Goal: Task Accomplishment & Management: Manage account settings

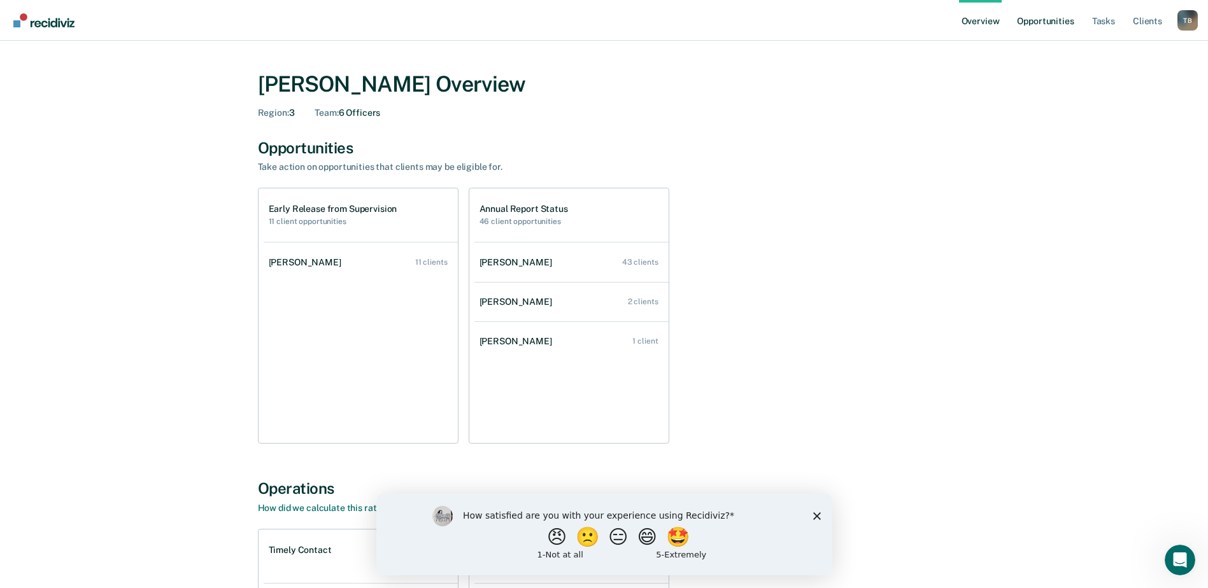
click at [1051, 17] on link "Opportunities" at bounding box center [1045, 20] width 62 height 41
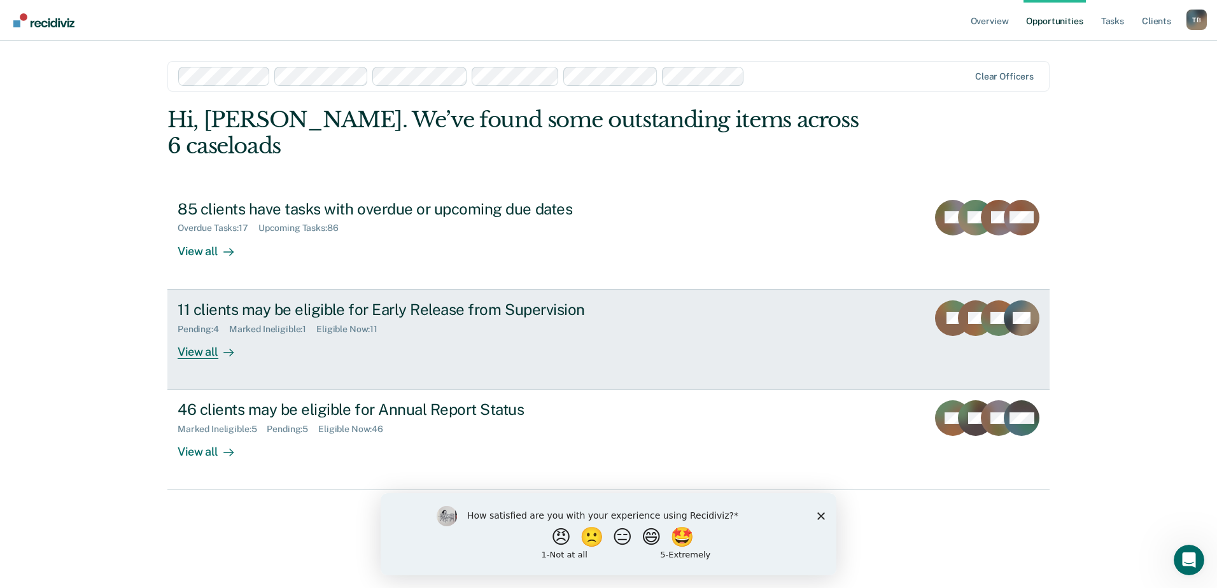
click at [381, 300] on div "11 clients may be eligible for Early Release from Supervision" at bounding box center [401, 309] width 447 height 18
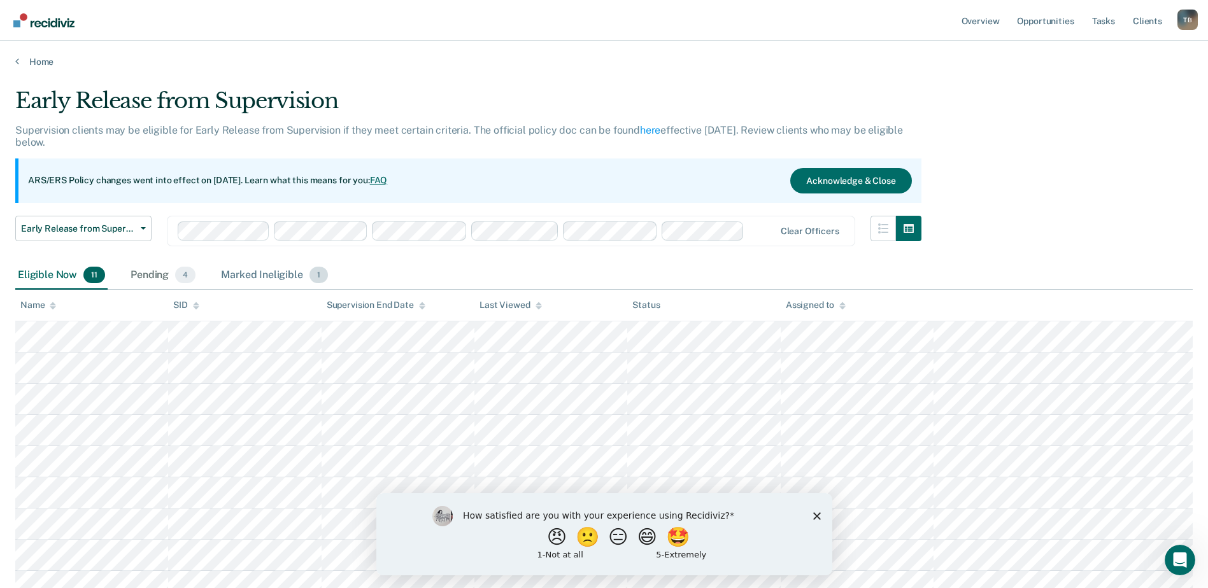
click at [275, 273] on div "Marked Ineligible 1" at bounding box center [274, 276] width 112 height 28
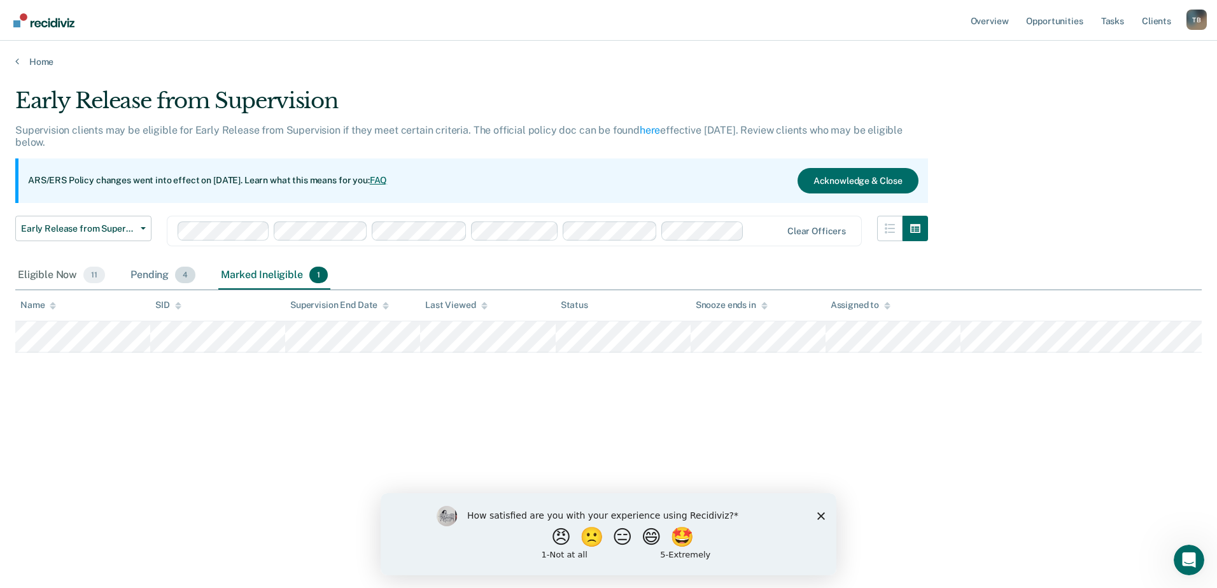
click at [147, 273] on div "Pending 4" at bounding box center [163, 276] width 70 height 28
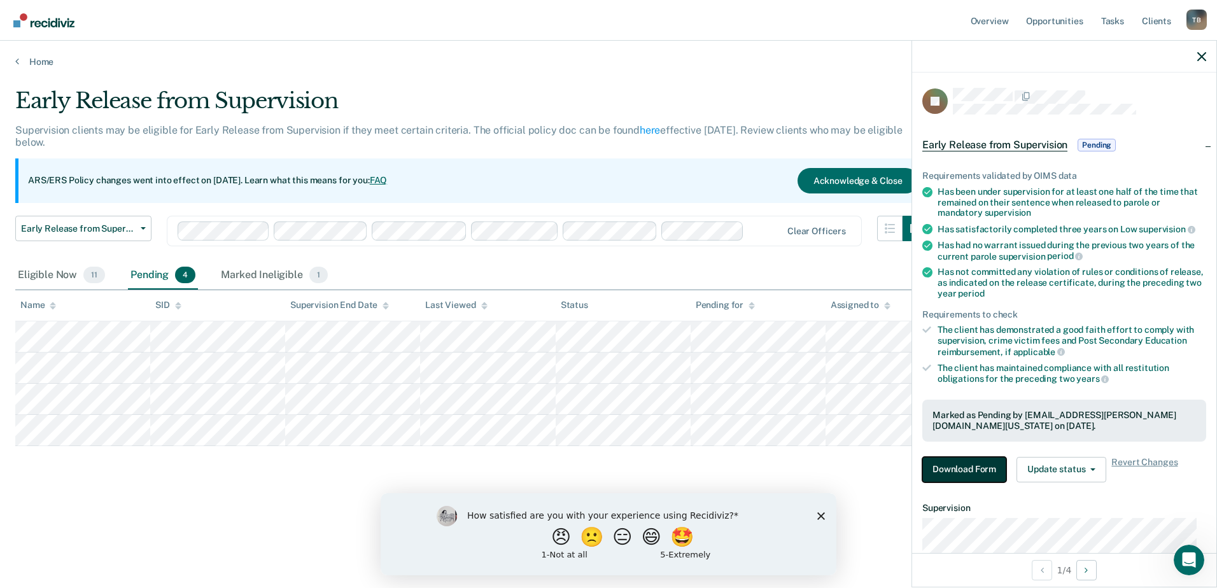
click at [978, 465] on button "Download Form" at bounding box center [964, 469] width 84 height 25
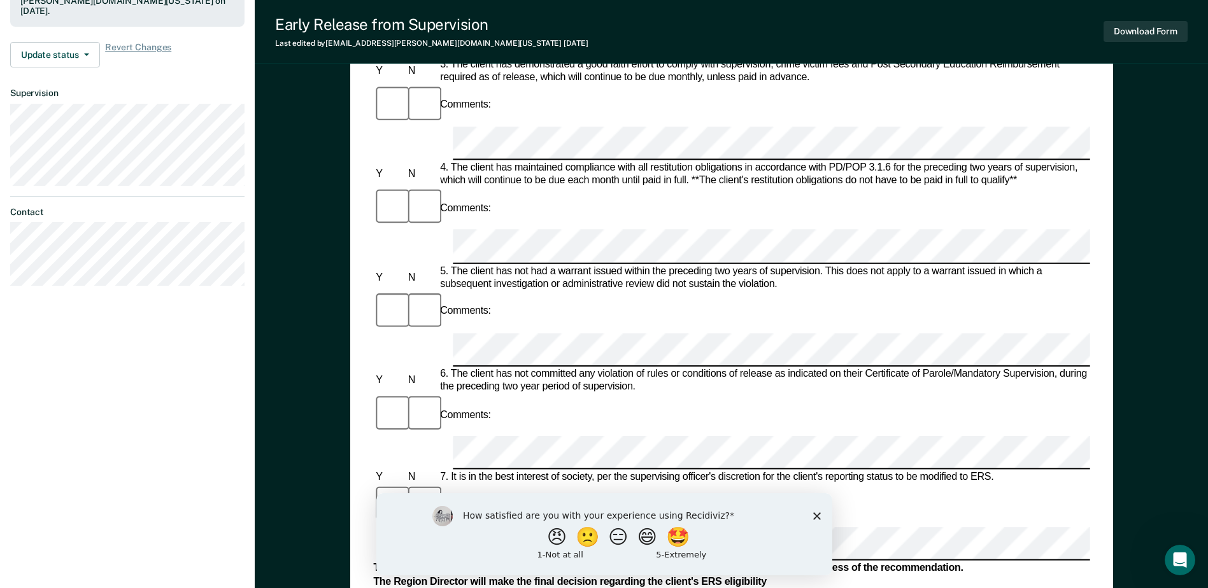
scroll to position [446, 0]
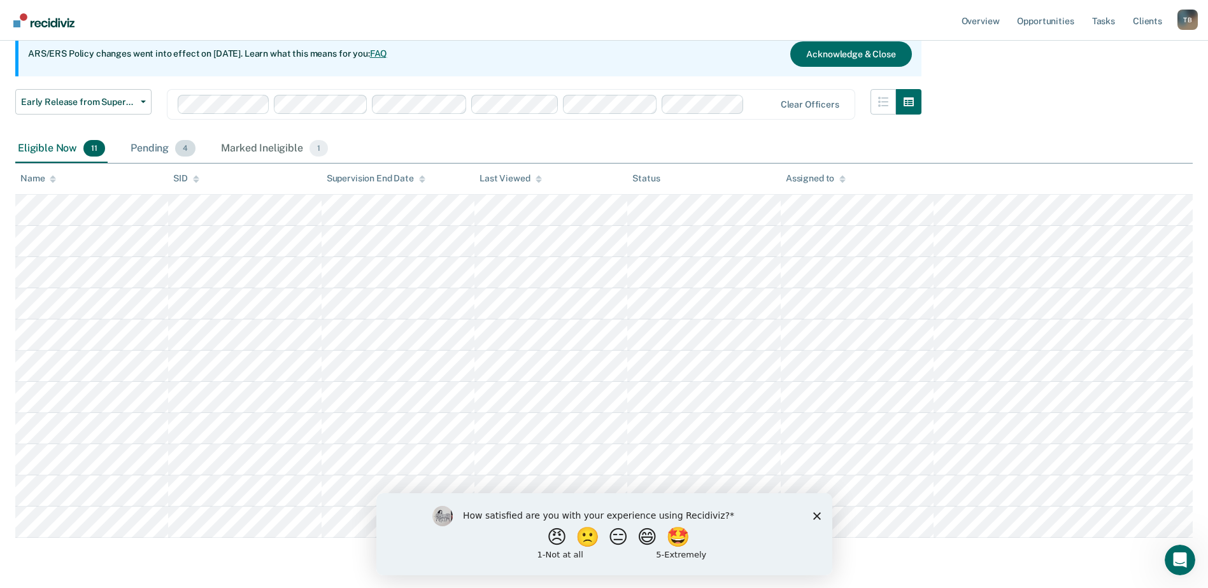
scroll to position [127, 0]
click at [169, 144] on div "Pending 4" at bounding box center [163, 148] width 70 height 28
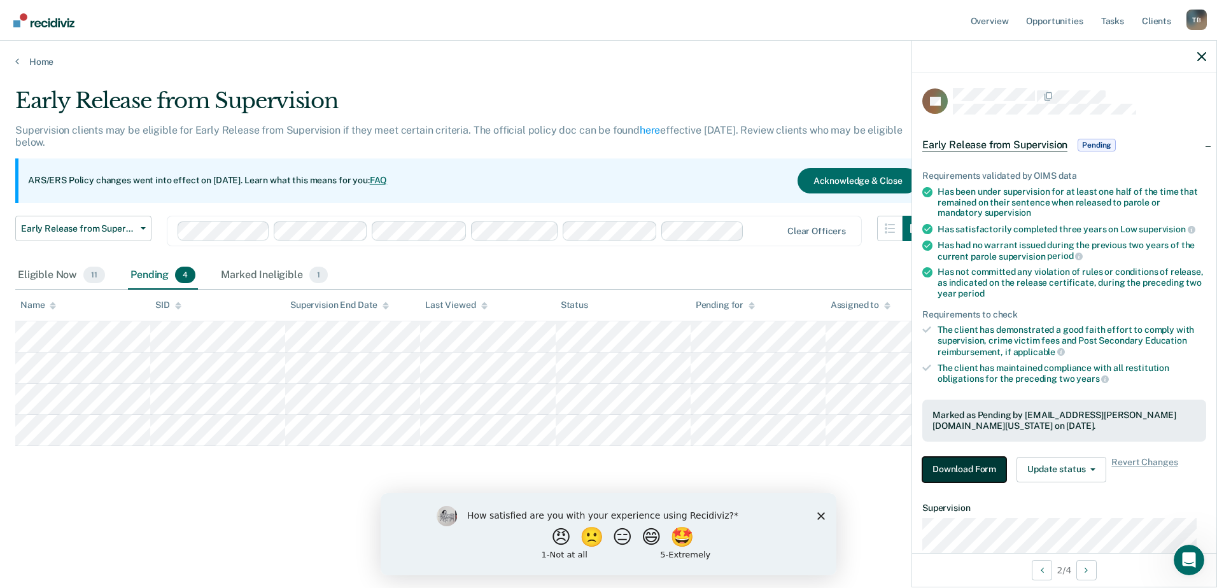
click at [959, 468] on button "Download Form" at bounding box center [964, 469] width 84 height 25
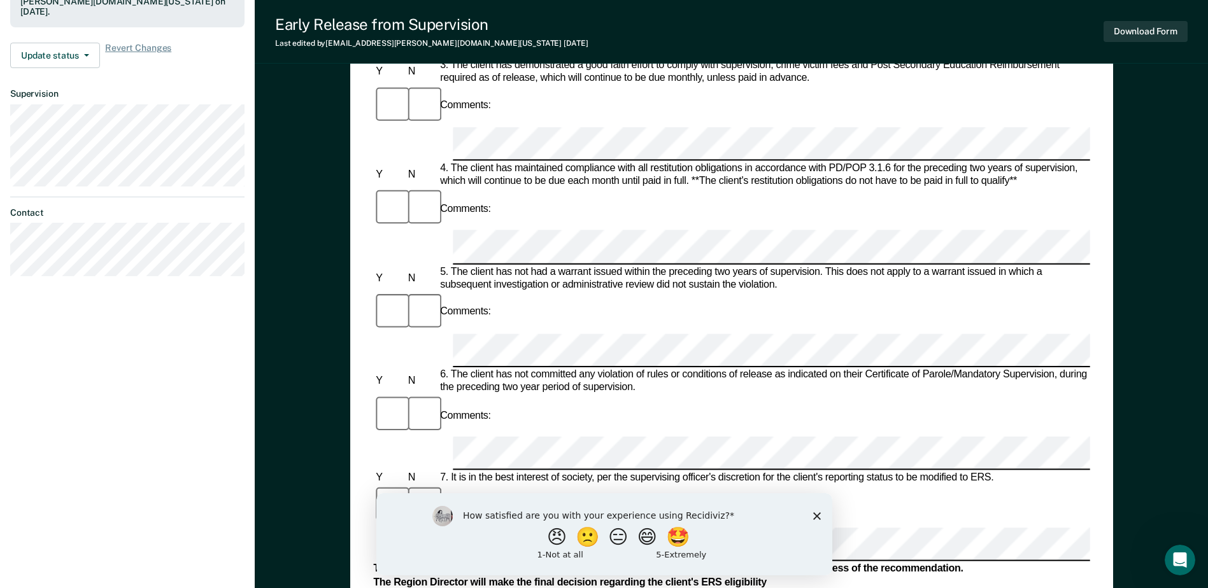
scroll to position [446, 0]
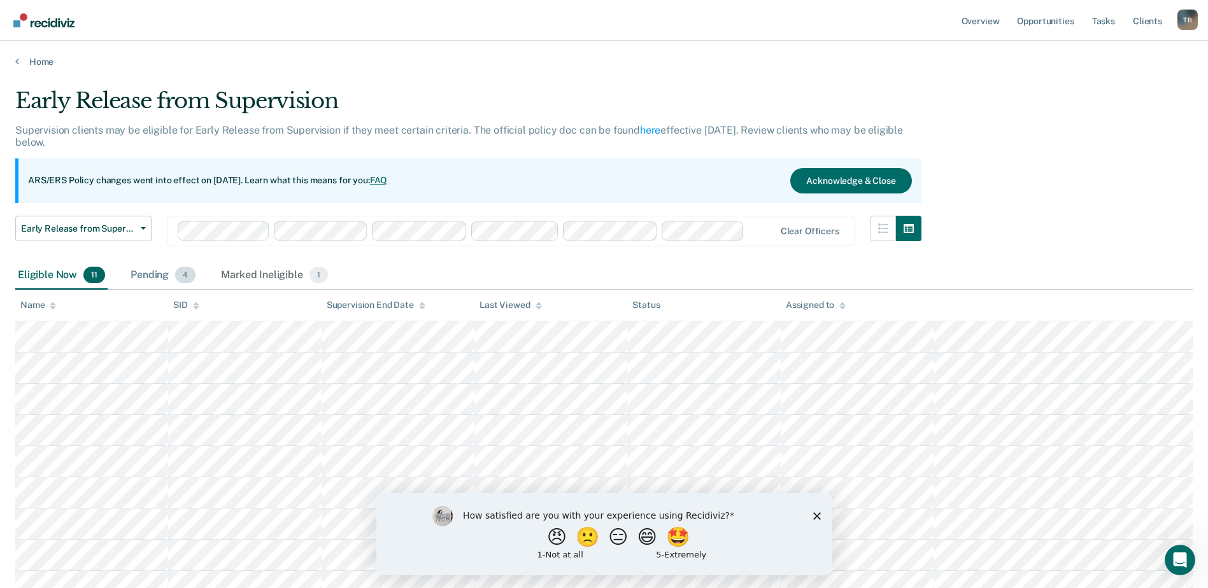
click at [162, 275] on div "Pending 4" at bounding box center [163, 276] width 70 height 28
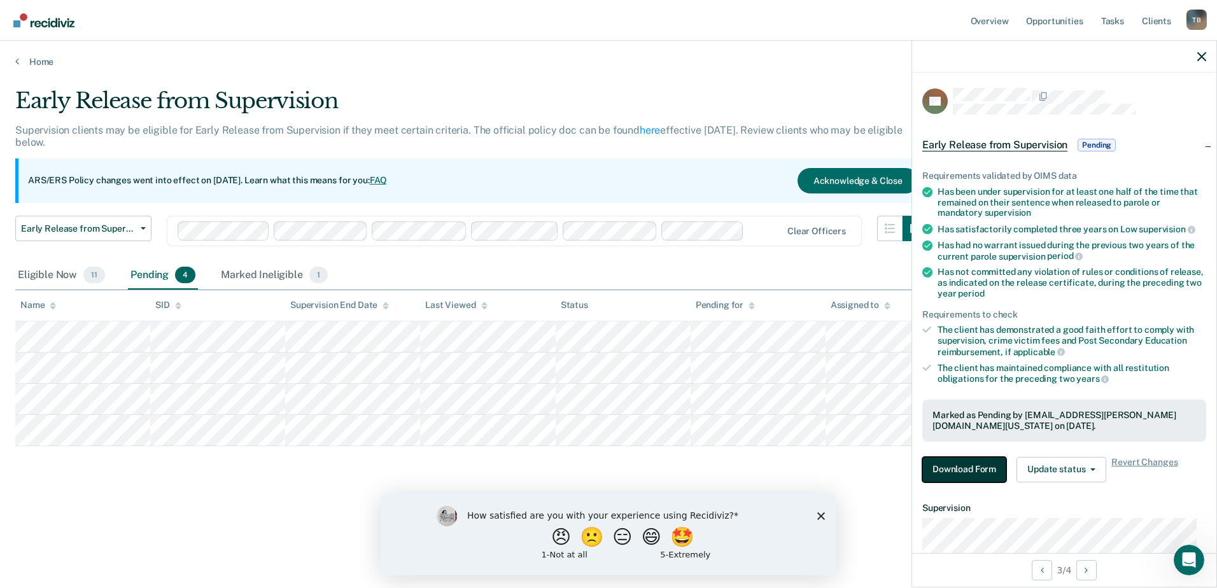
click at [966, 465] on button "Download Form" at bounding box center [964, 469] width 84 height 25
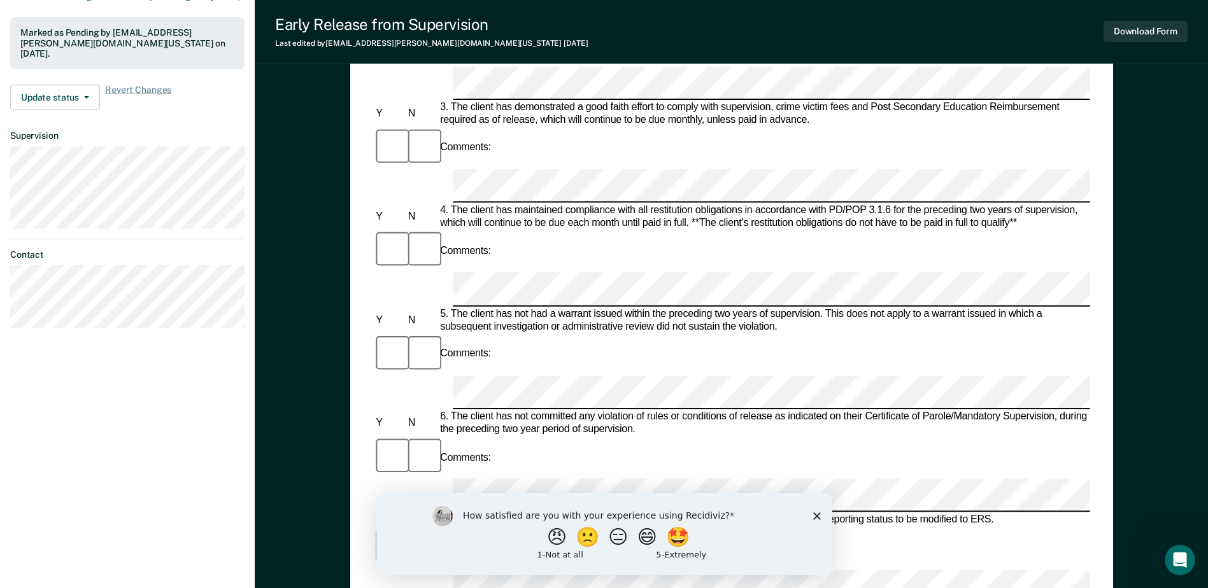
scroll to position [446, 0]
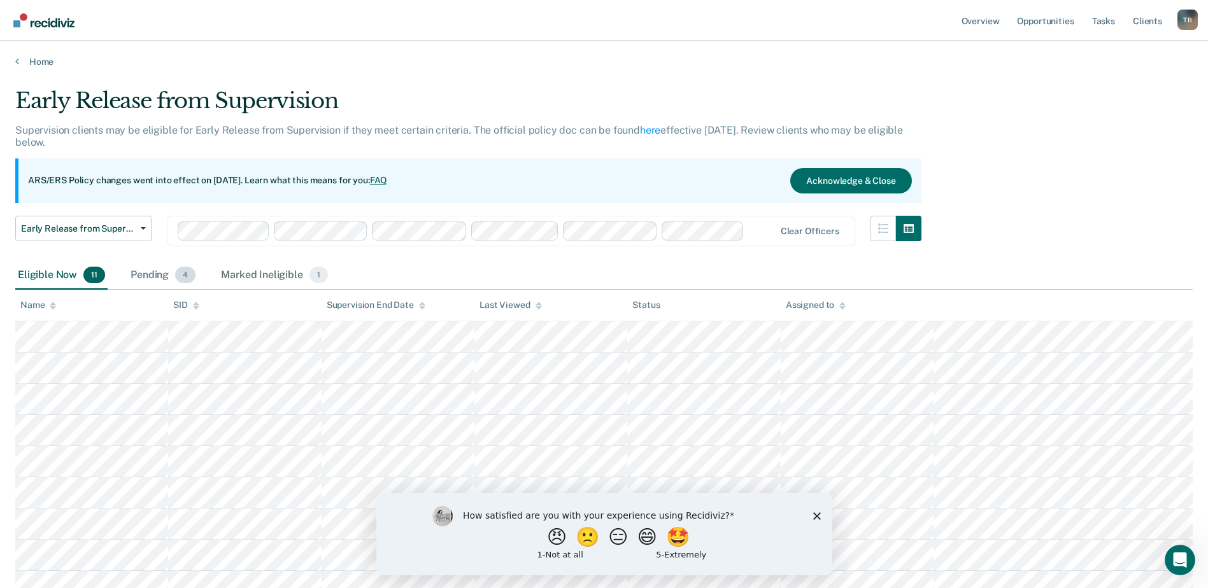
click at [180, 274] on span "4" at bounding box center [185, 275] width 20 height 17
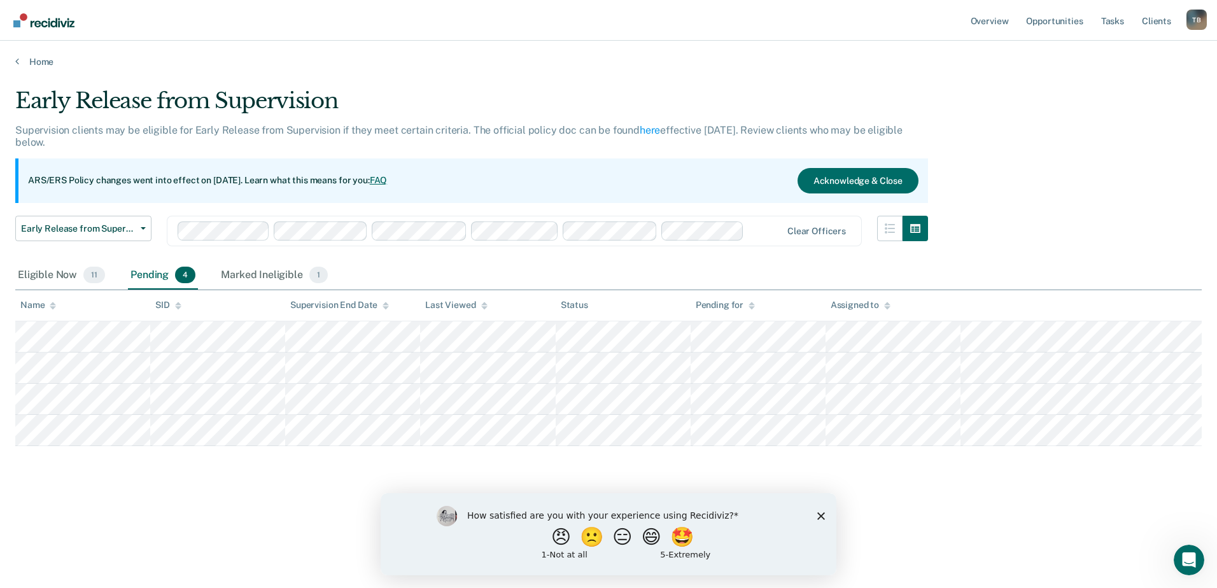
click at [162, 274] on div "Pending 4" at bounding box center [163, 276] width 70 height 28
click at [186, 280] on span "4" at bounding box center [185, 275] width 20 height 17
click at [189, 281] on span "4" at bounding box center [185, 275] width 20 height 17
click at [186, 287] on div "Pending 4" at bounding box center [163, 276] width 70 height 28
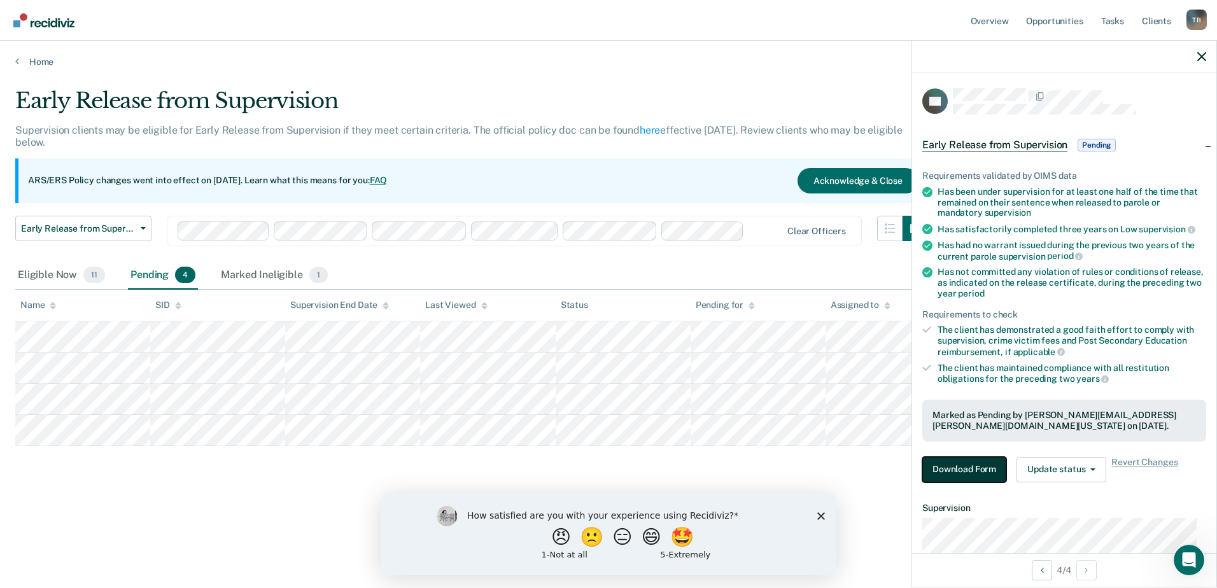
click at [962, 459] on button "Download Form" at bounding box center [964, 469] width 84 height 25
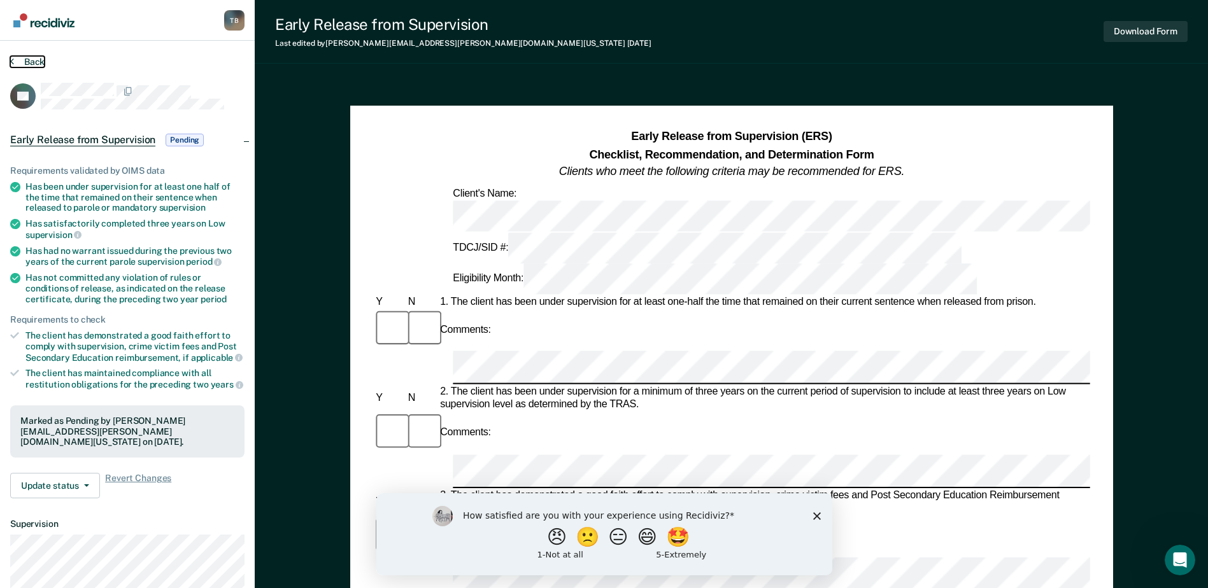
click at [11, 62] on icon at bounding box center [12, 61] width 4 height 10
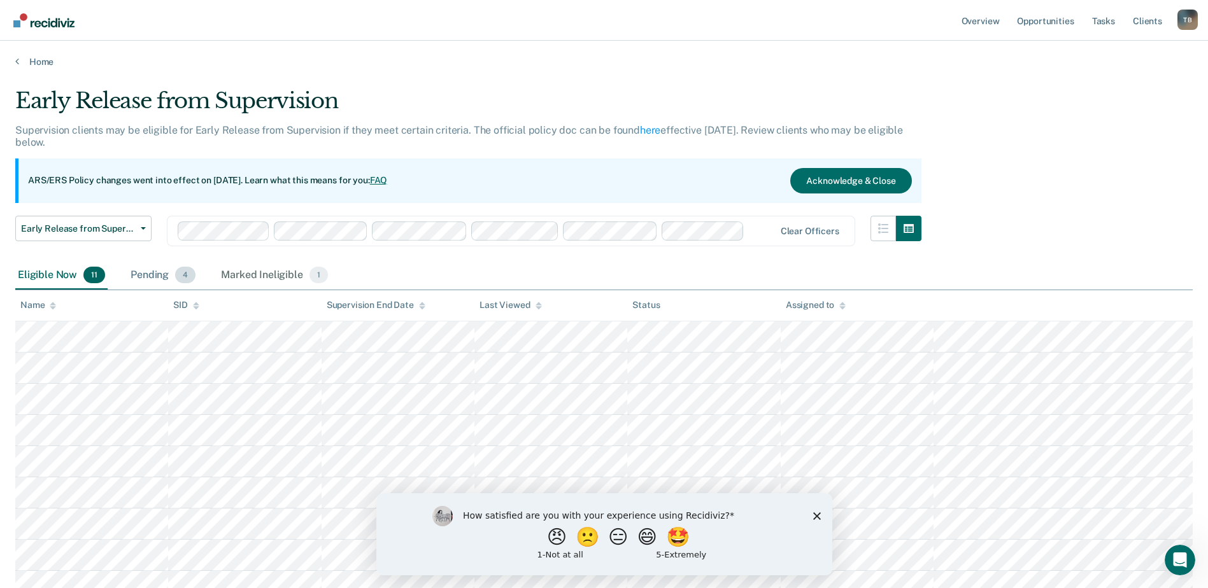
click at [151, 277] on div "Pending 4" at bounding box center [163, 276] width 70 height 28
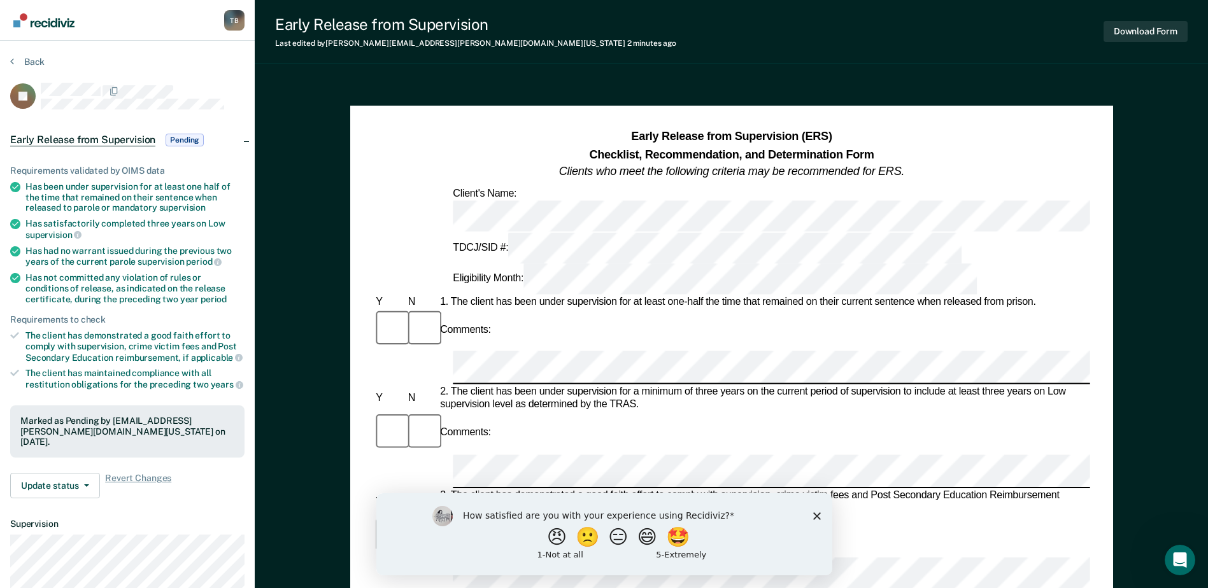
click at [181, 141] on span "Pending" at bounding box center [185, 140] width 38 height 13
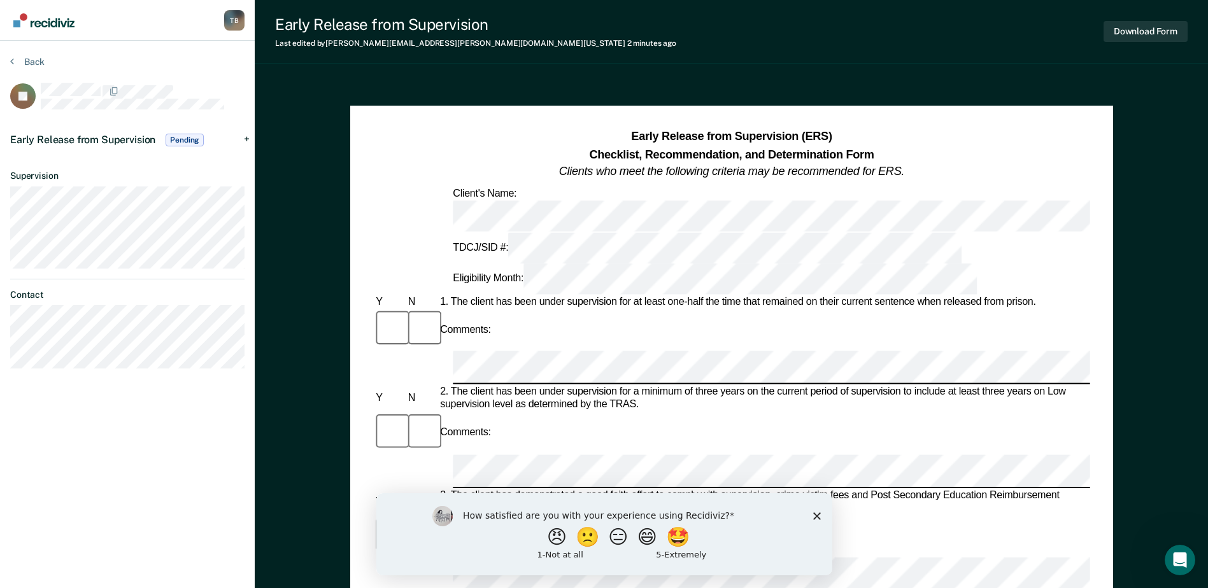
click at [181, 141] on span "Pending" at bounding box center [185, 140] width 38 height 13
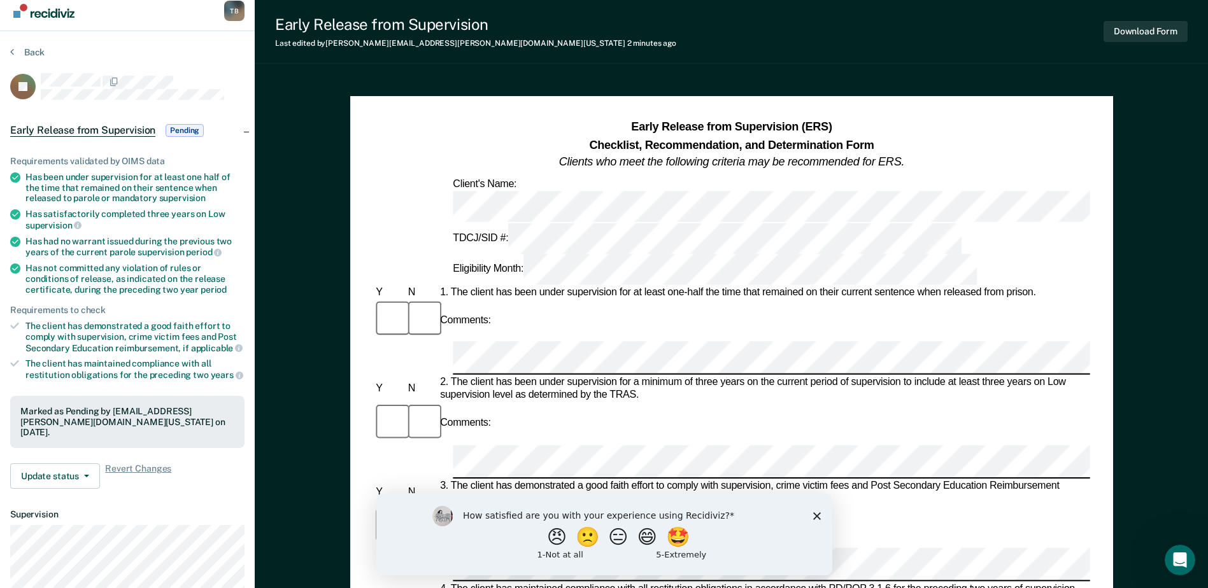
scroll to position [255, 0]
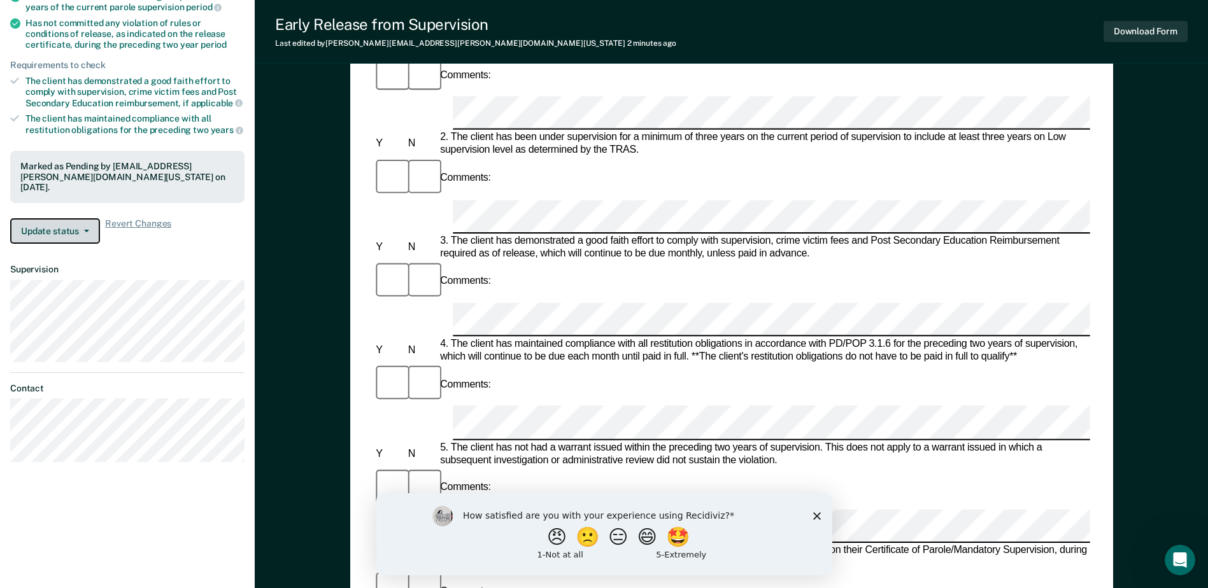
click at [88, 229] on button "Update status" at bounding box center [55, 230] width 90 height 25
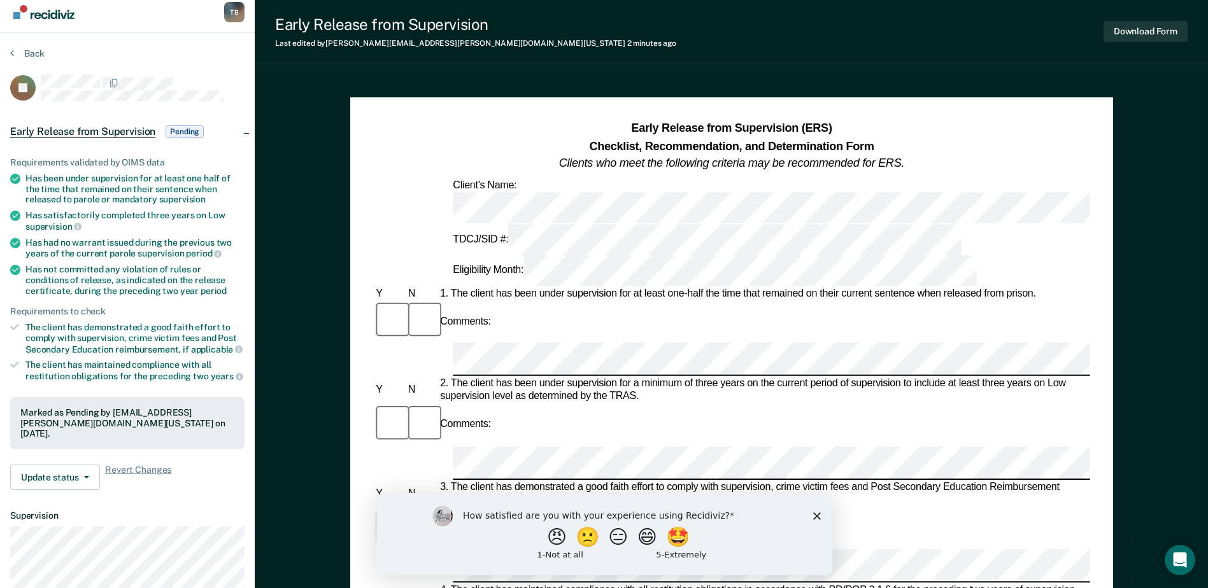
scroll to position [0, 0]
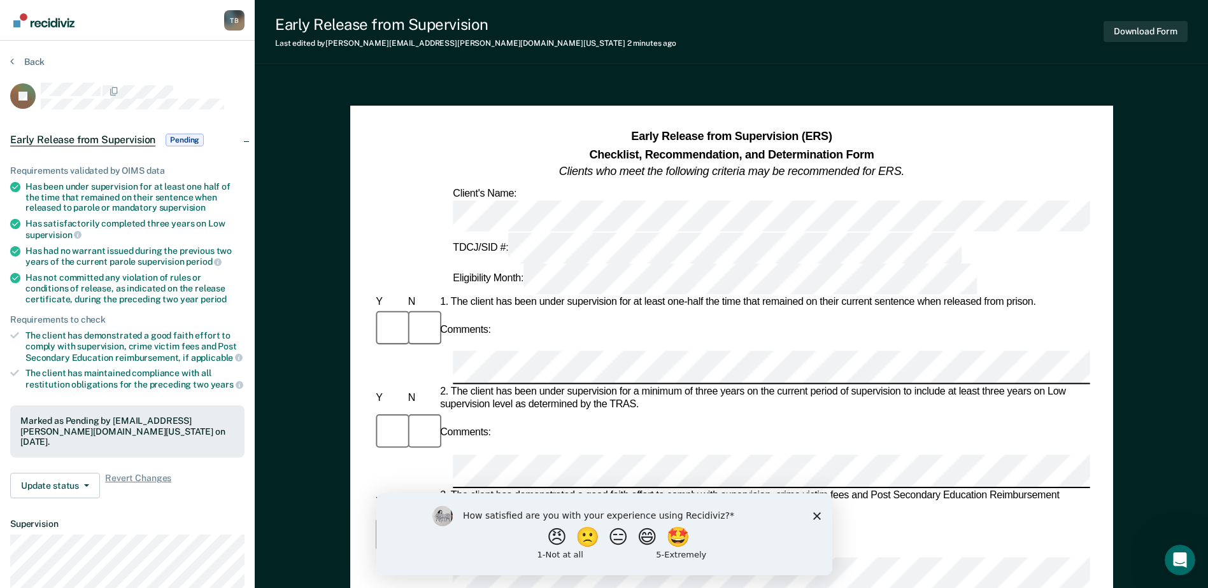
click at [8, 61] on section "Back JC Early Release from Supervision Pending Requirements validated by OIMS d…" at bounding box center [127, 391] width 255 height 701
click at [17, 62] on button "Back" at bounding box center [27, 61] width 34 height 11
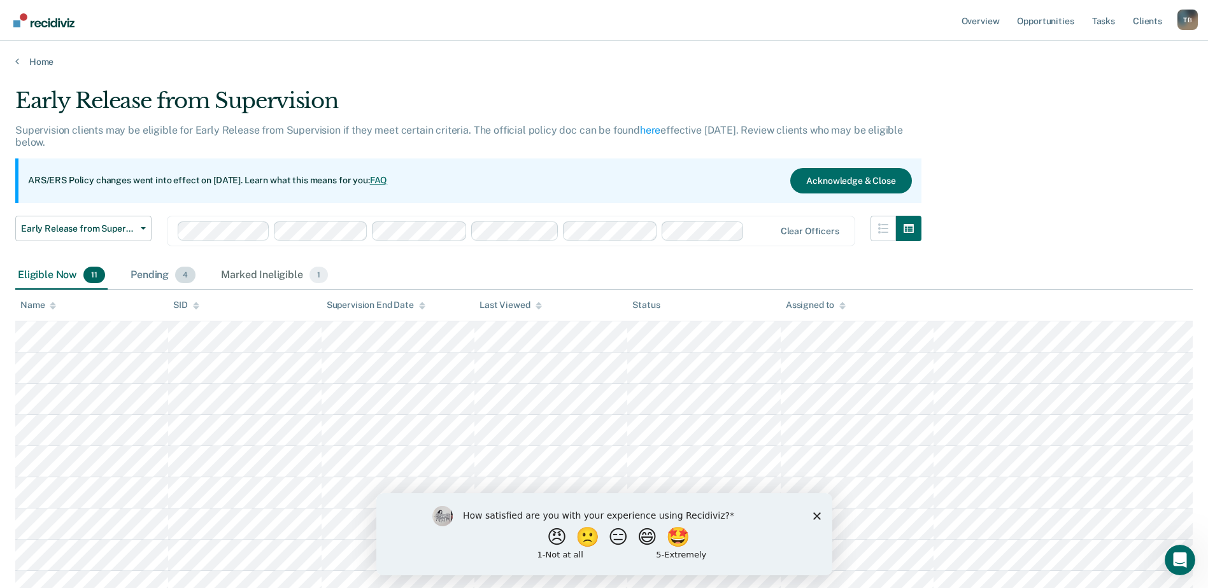
click at [152, 273] on div "Pending 4" at bounding box center [163, 276] width 70 height 28
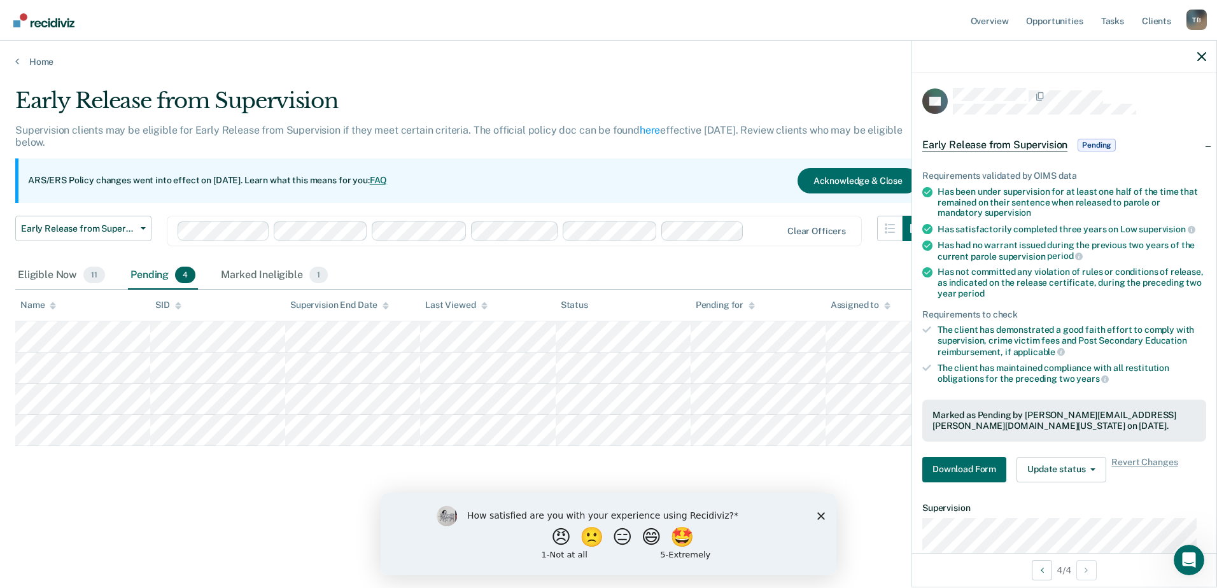
click at [1104, 142] on span "Pending" at bounding box center [1097, 145] width 38 height 13
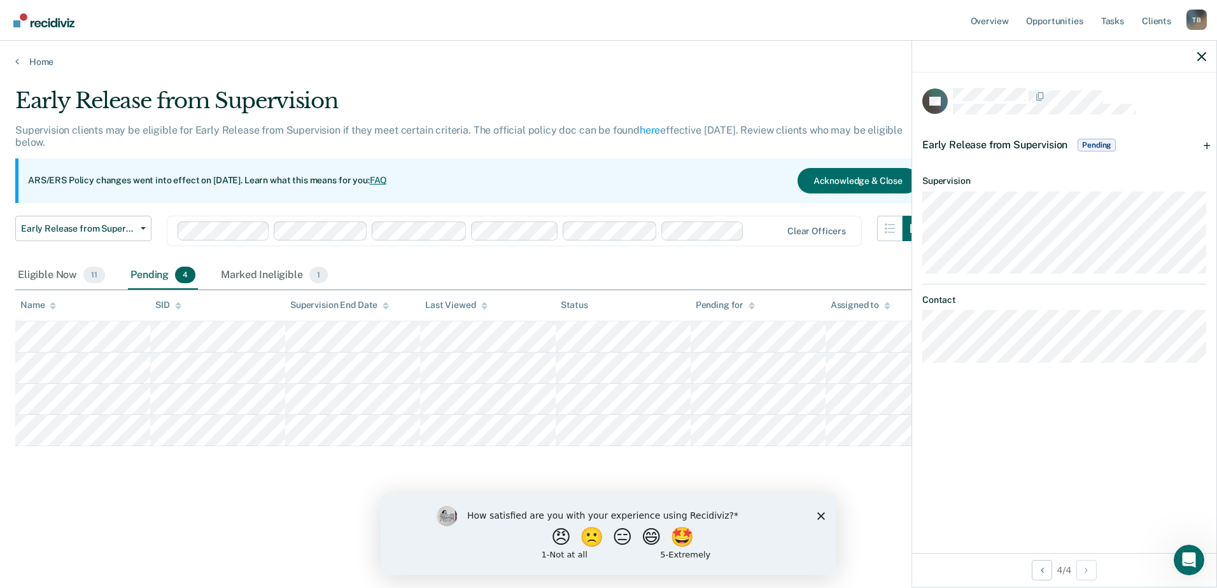
click at [1104, 142] on span "Pending" at bounding box center [1097, 145] width 38 height 13
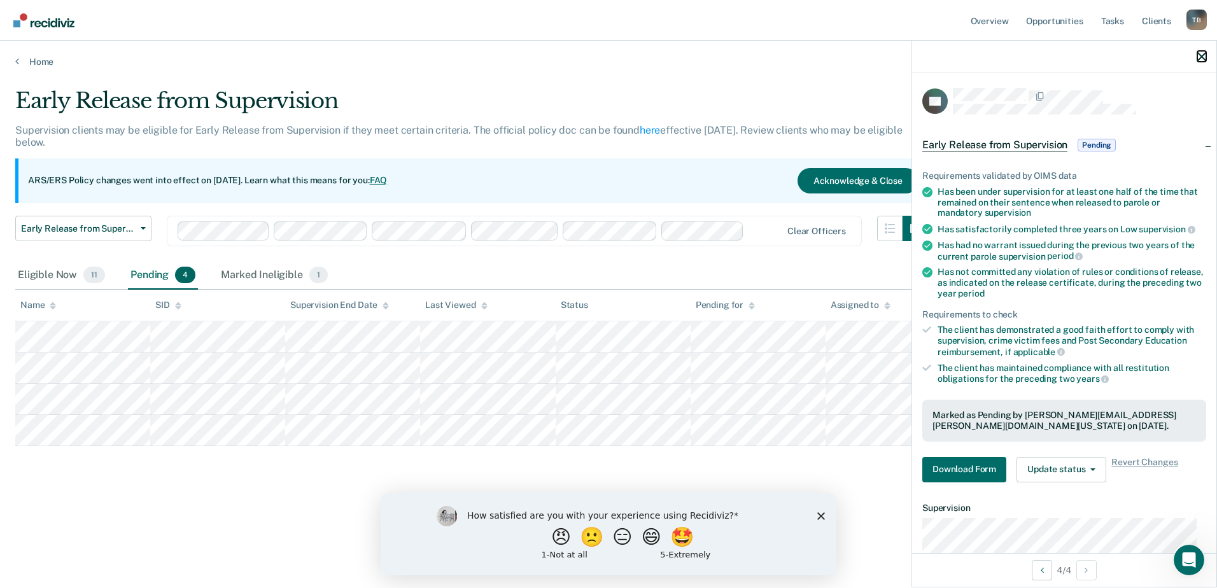
click at [1204, 53] on icon "button" at bounding box center [1201, 56] width 9 height 9
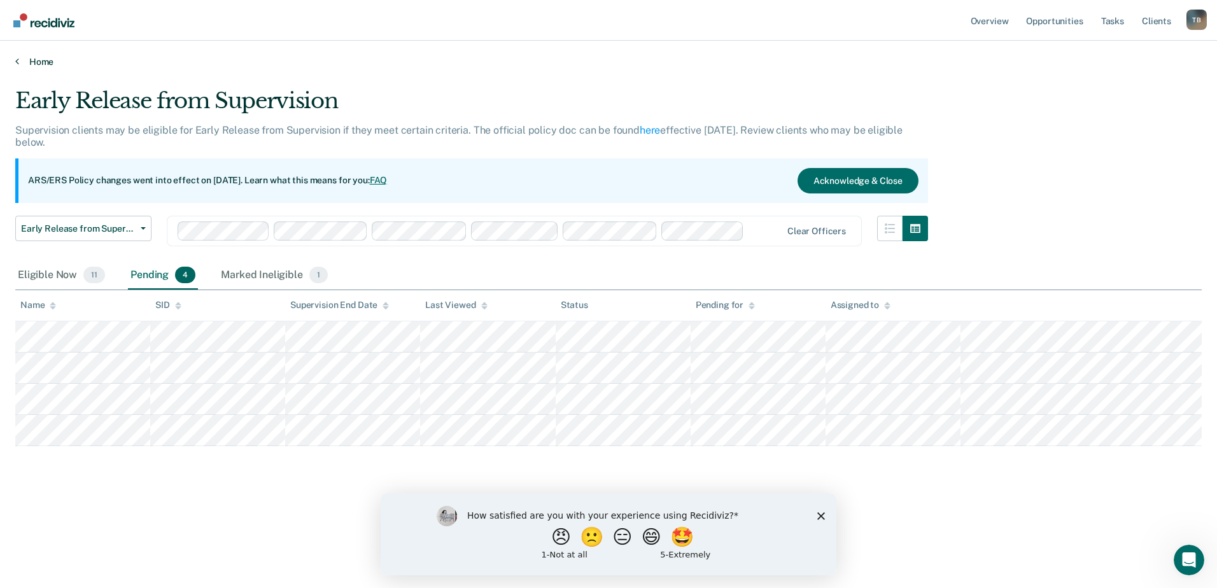
click at [20, 64] on link "Home" at bounding box center [608, 61] width 1187 height 11
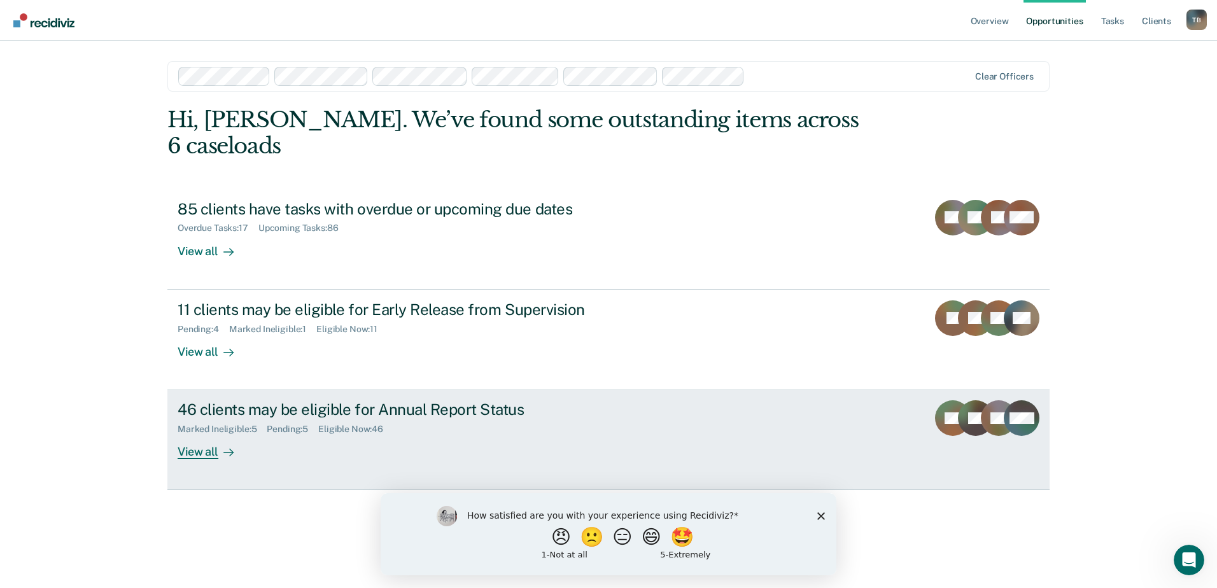
click at [267, 400] on div "46 clients may be eligible for Annual Report Status" at bounding box center [401, 409] width 447 height 18
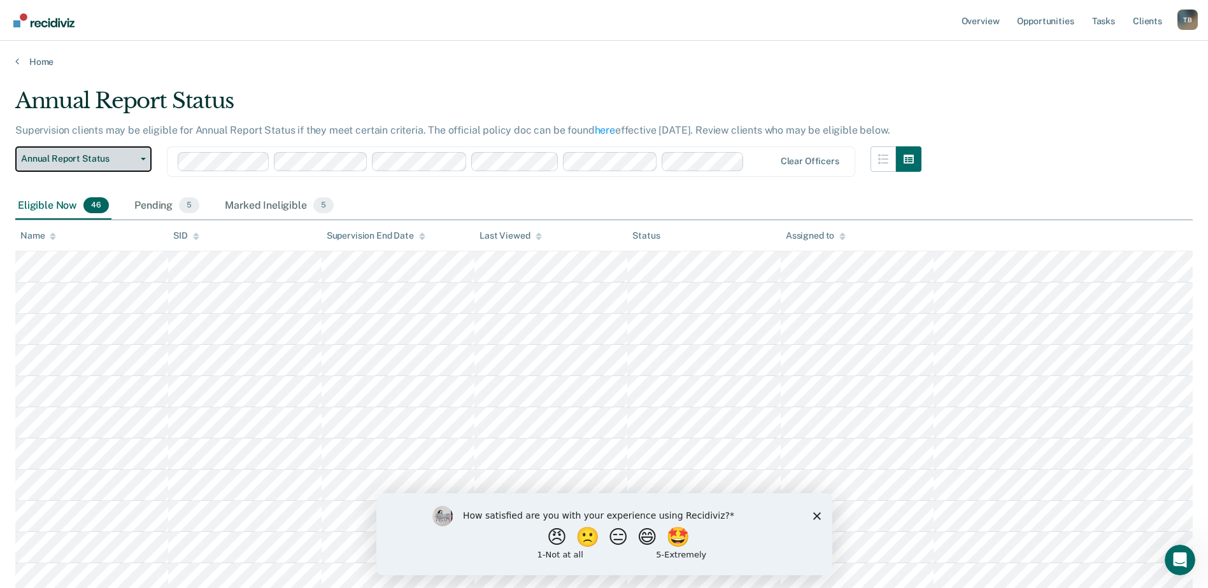
click at [143, 159] on icon "button" at bounding box center [143, 159] width 5 height 3
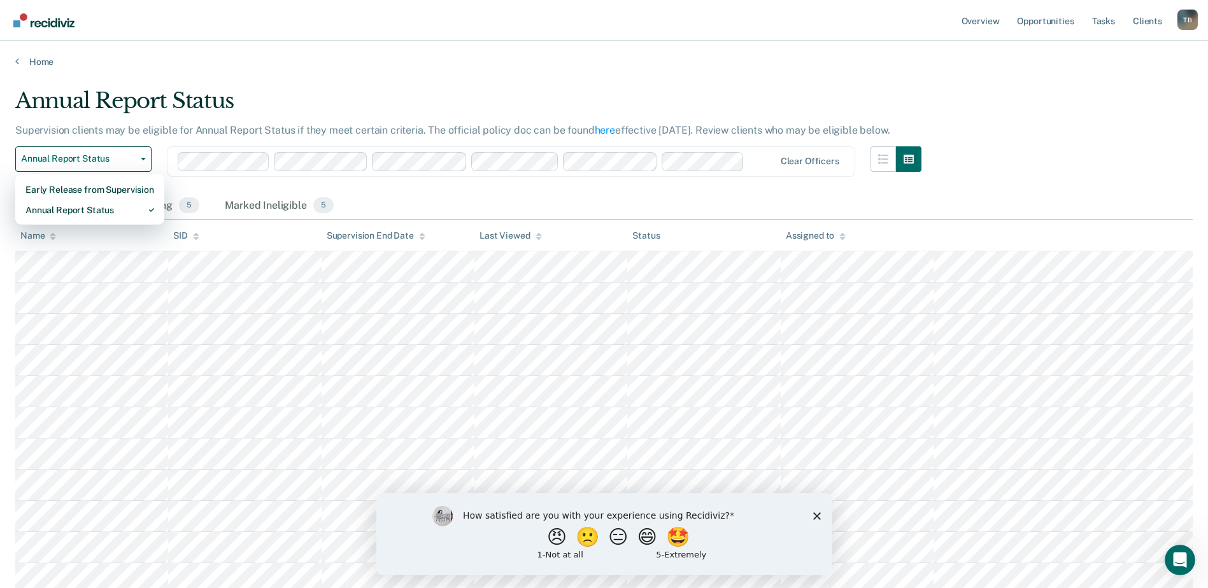
click at [411, 192] on div "Eligible Now 46 Pending 5 Marked Ineligible 5" at bounding box center [603, 206] width 1177 height 29
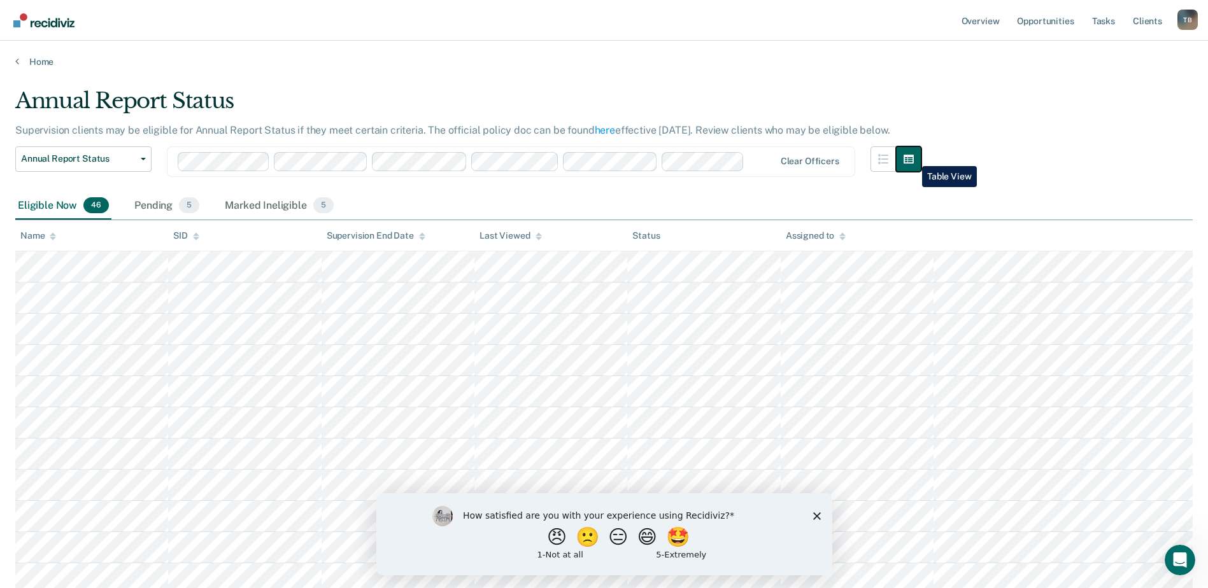
click at [912, 157] on icon "button" at bounding box center [908, 159] width 10 height 9
click at [921, 157] on button "button" at bounding box center [908, 158] width 25 height 25
click at [896, 161] on button "button" at bounding box center [882, 158] width 25 height 25
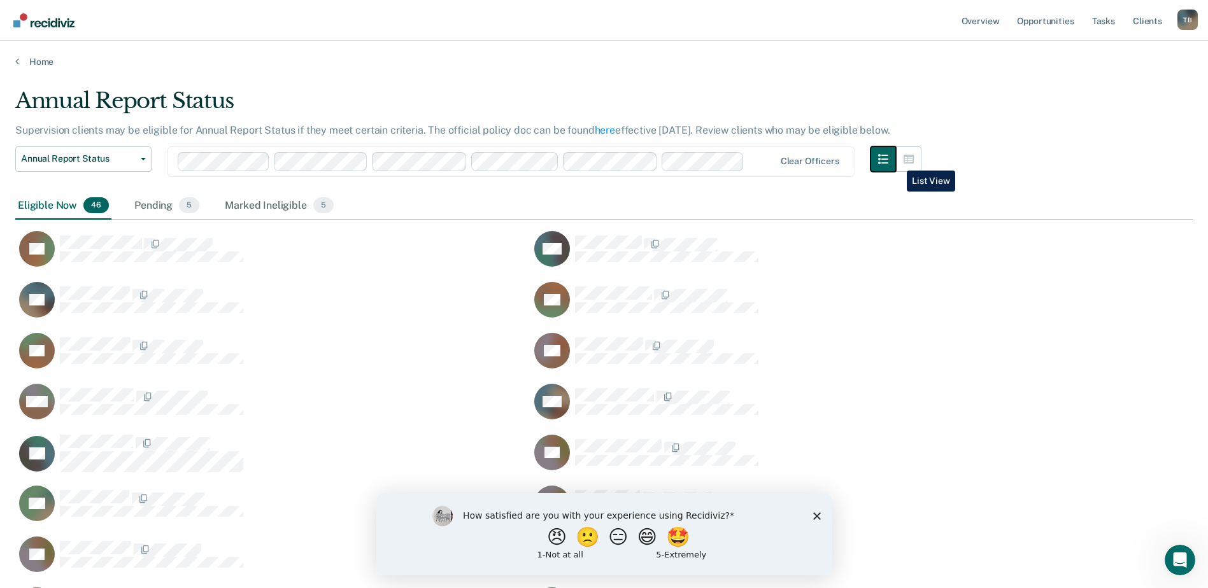
scroll to position [1301, 1167]
click at [913, 157] on icon "button" at bounding box center [908, 159] width 10 height 10
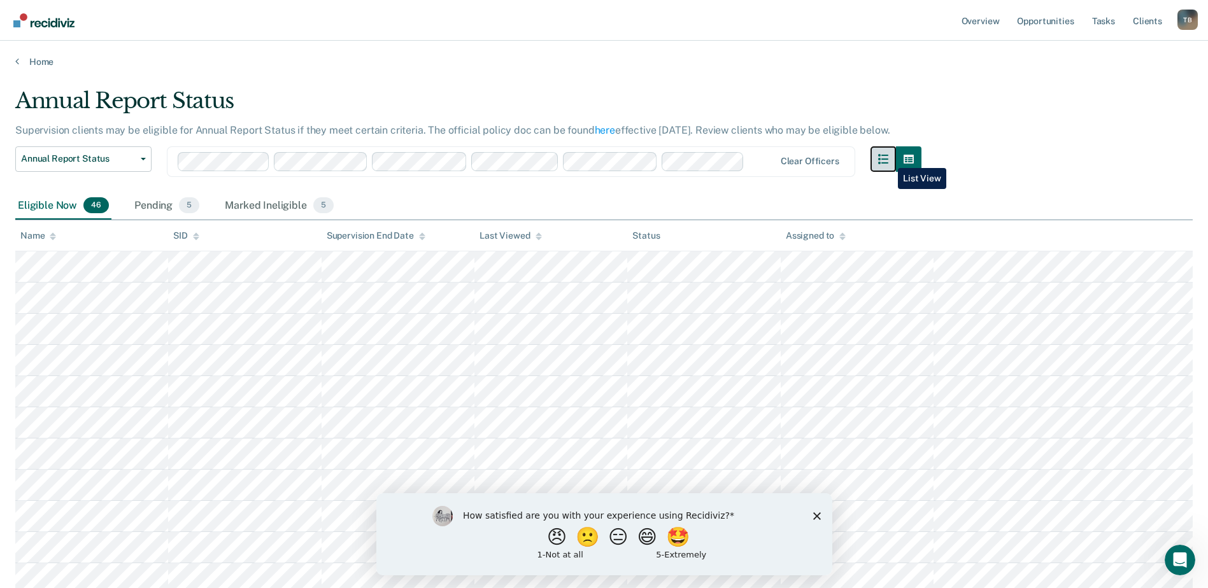
click at [888, 159] on icon "button" at bounding box center [883, 159] width 10 height 10
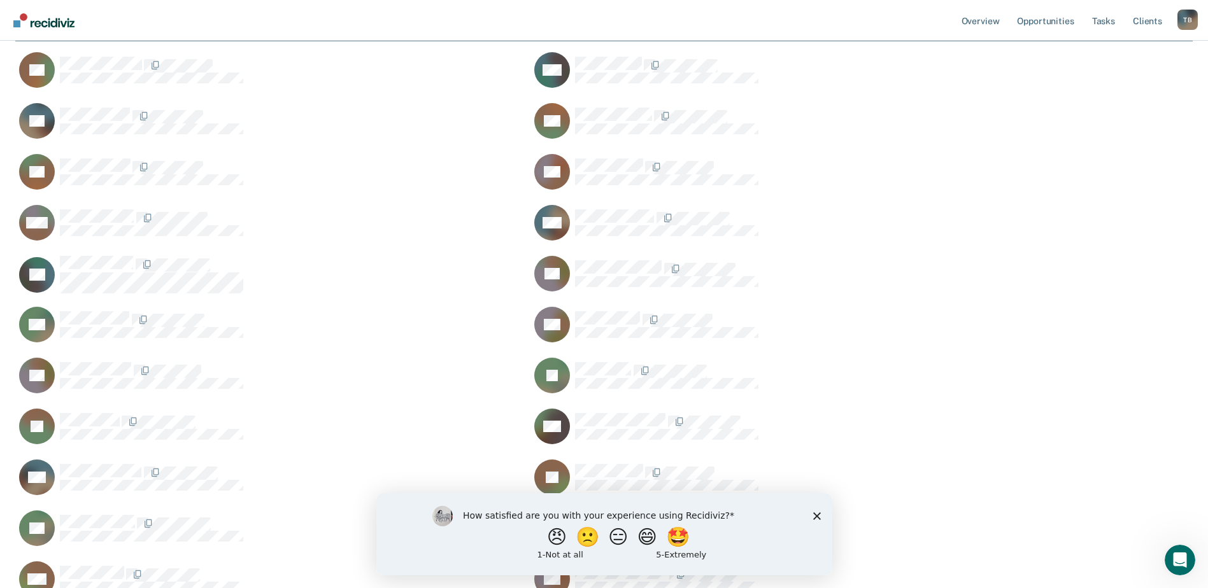
scroll to position [0, 0]
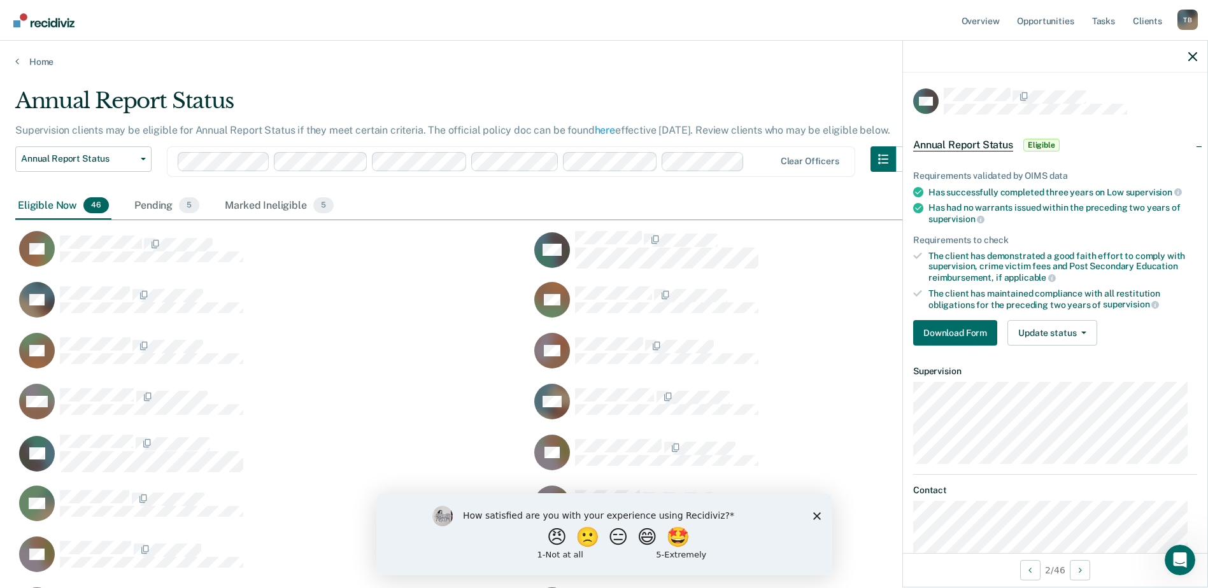
click at [832, 247] on div "CW" at bounding box center [780, 249] width 500 height 39
click at [1195, 54] on icon "button" at bounding box center [1192, 56] width 9 height 9
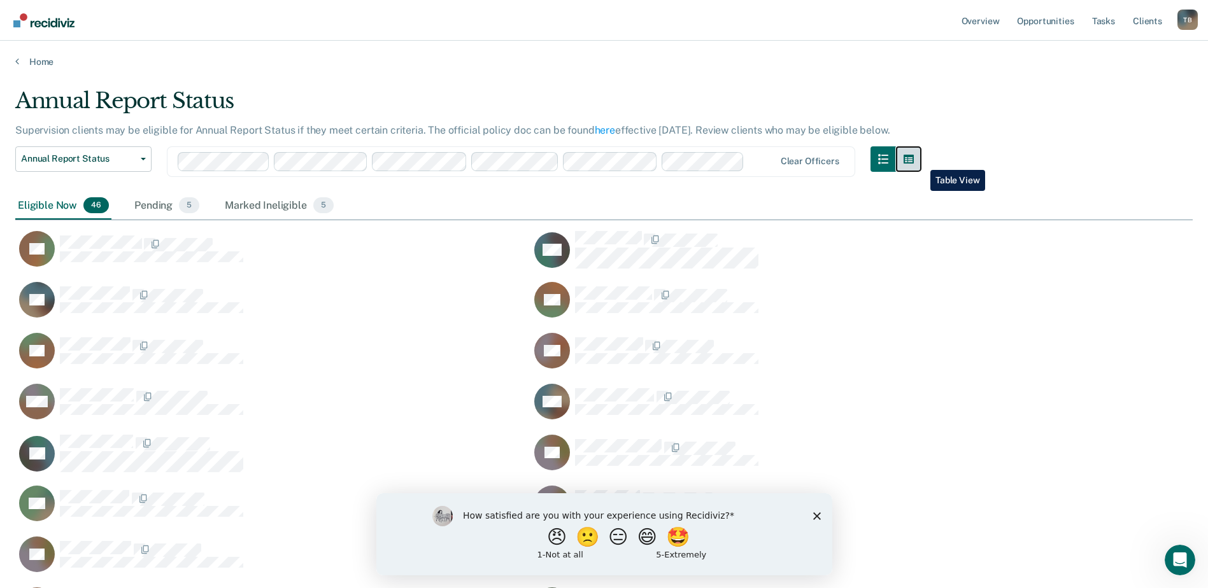
click at [913, 160] on icon "button" at bounding box center [908, 159] width 10 height 9
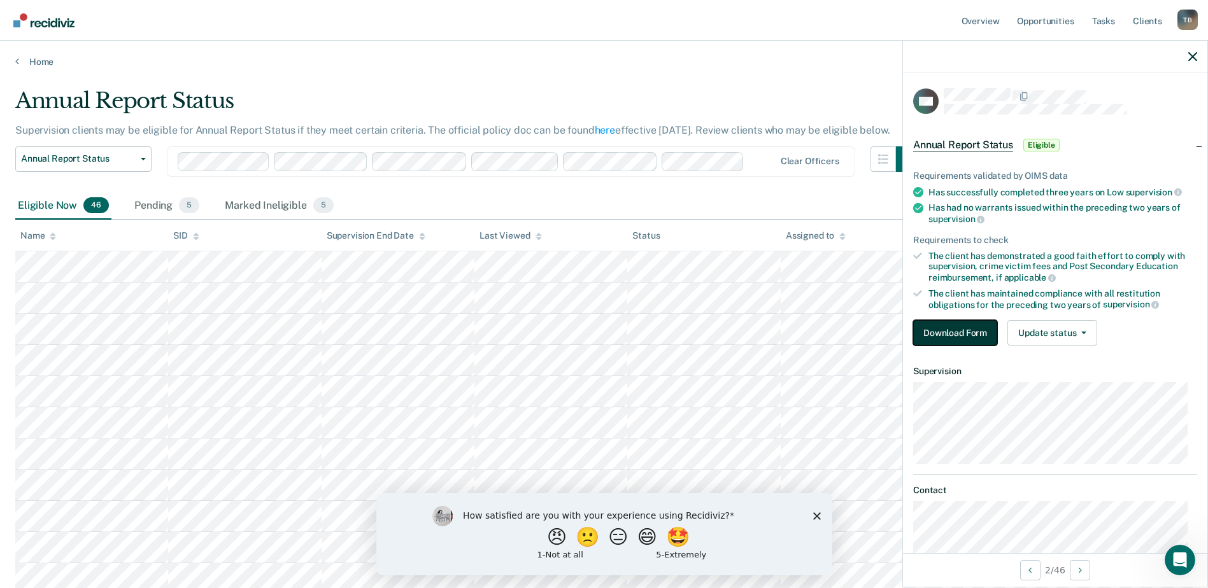
click at [969, 332] on button "Download Form" at bounding box center [955, 332] width 84 height 25
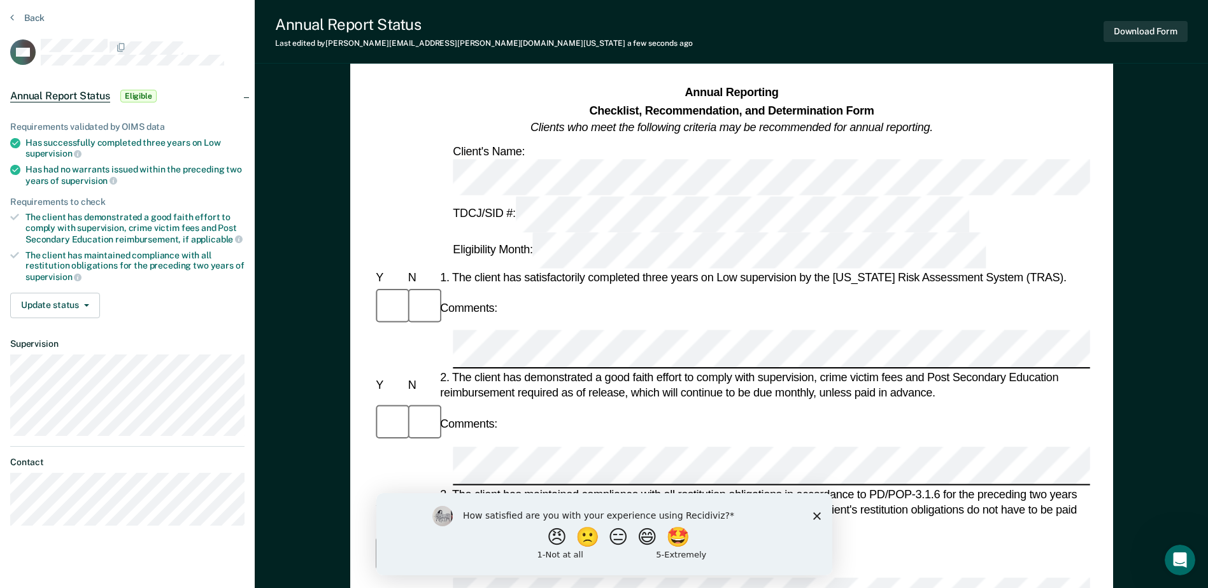
scroll to position [64, 0]
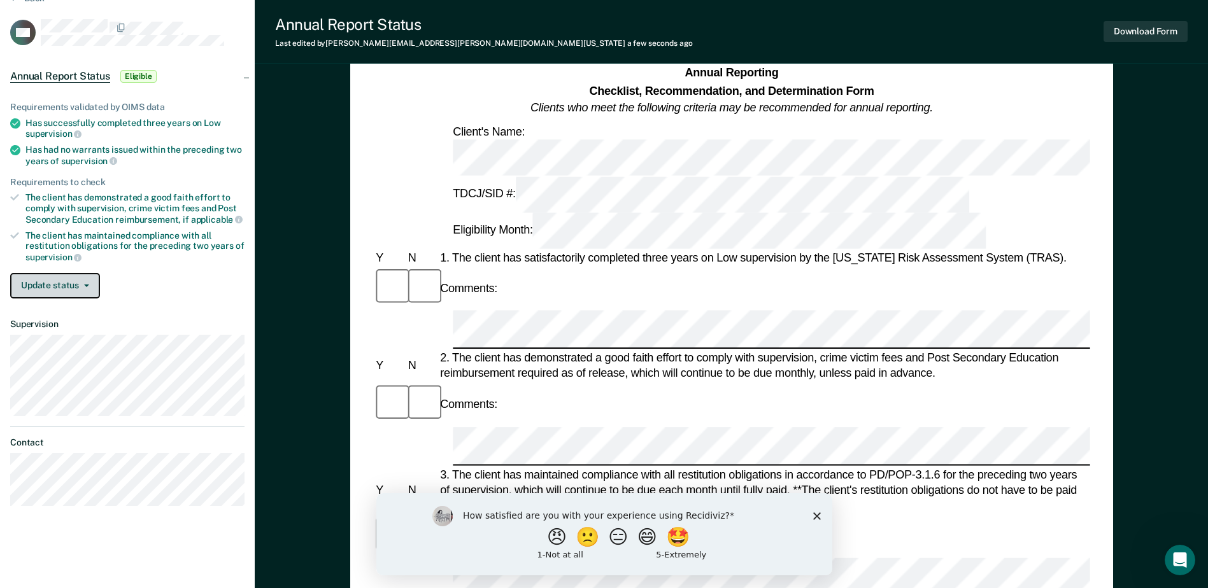
click at [85, 285] on icon "button" at bounding box center [86, 286] width 5 height 3
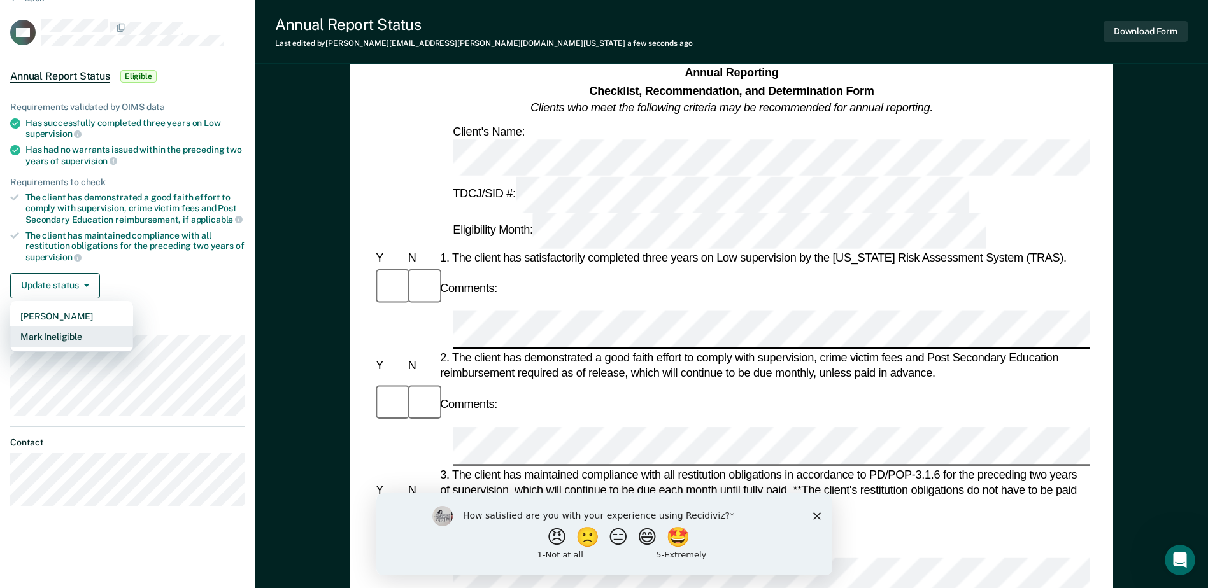
click at [80, 338] on button "Mark Ineligible" at bounding box center [71, 337] width 123 height 20
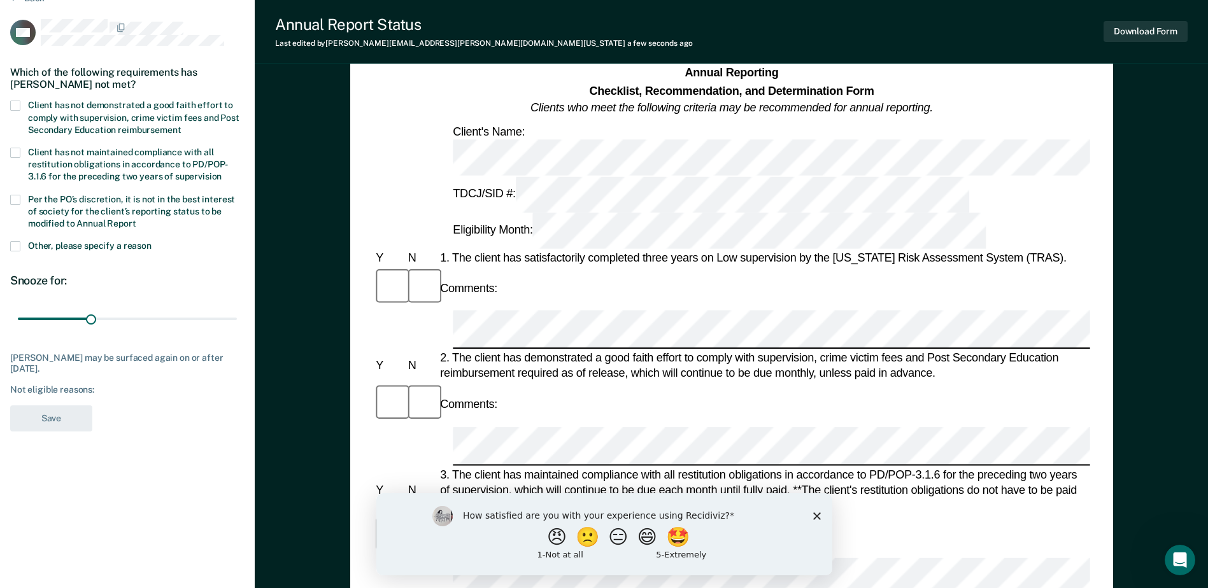
click at [14, 199] on span at bounding box center [15, 200] width 10 height 10
click at [136, 219] on input "Per the PO’s discretion, it is not in the best interest of society for the clie…" at bounding box center [136, 219] width 0 height 0
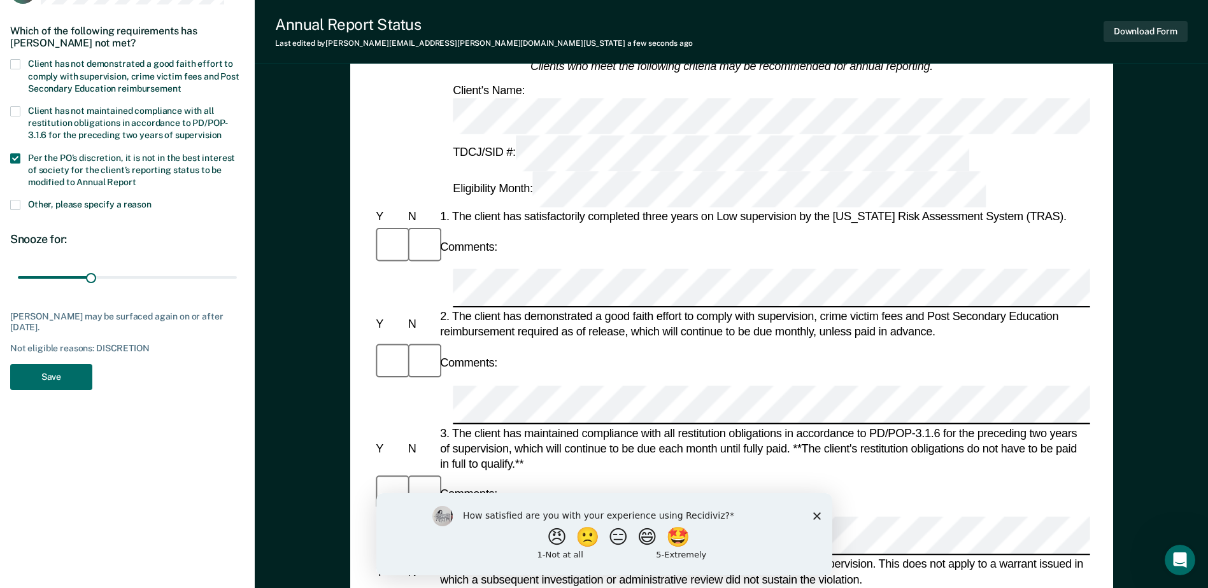
scroll to position [127, 0]
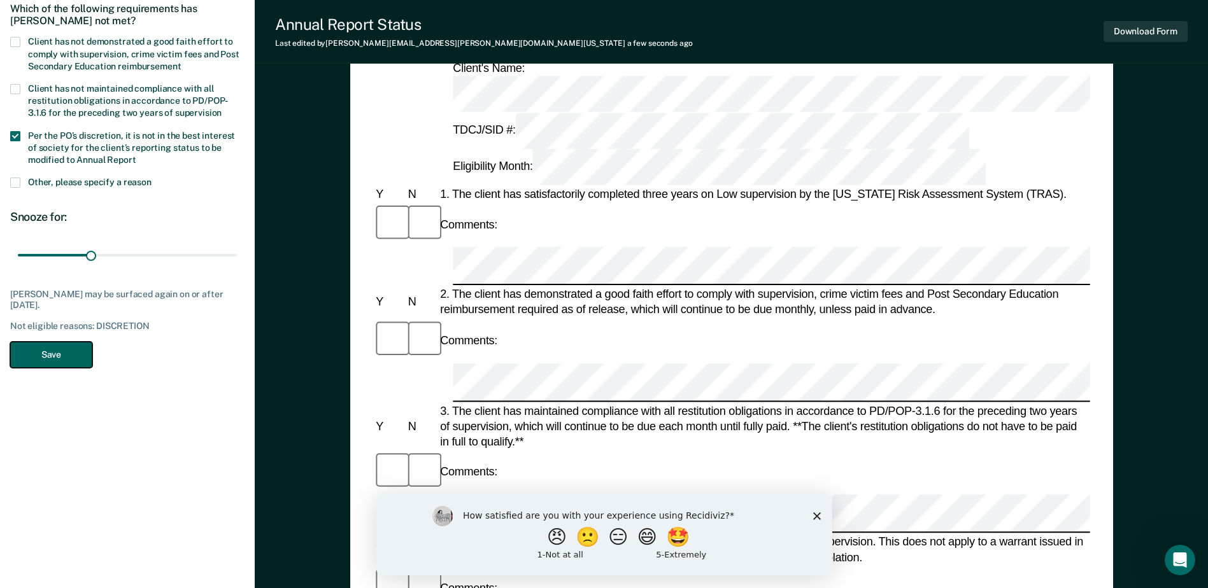
click at [57, 360] on button "Save" at bounding box center [51, 355] width 82 height 26
